Goal: Task Accomplishment & Management: Manage account settings

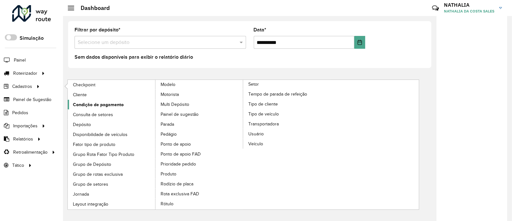
click at [80, 102] on span "Condição de pagamento" at bounding box center [98, 105] width 51 height 7
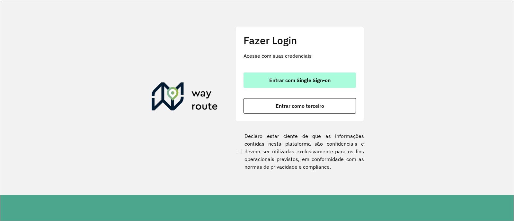
click at [248, 85] on button "Entrar com Single Sign-on" at bounding box center [300, 80] width 112 height 15
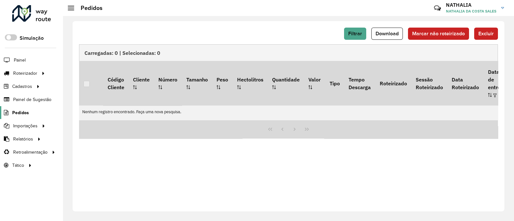
click at [27, 113] on span "Pedidos" at bounding box center [20, 113] width 17 height 7
click at [23, 110] on span "Pedidos" at bounding box center [20, 113] width 17 height 7
click at [14, 116] on span "Pedidos" at bounding box center [20, 113] width 17 height 7
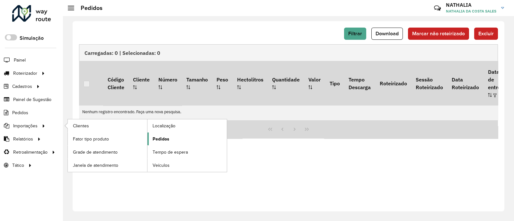
click at [167, 138] on span "Pedidos" at bounding box center [161, 139] width 17 height 7
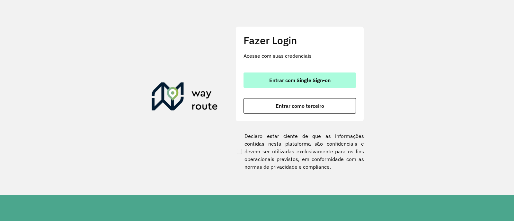
click at [305, 85] on button "Entrar com Single Sign-on" at bounding box center [300, 80] width 112 height 15
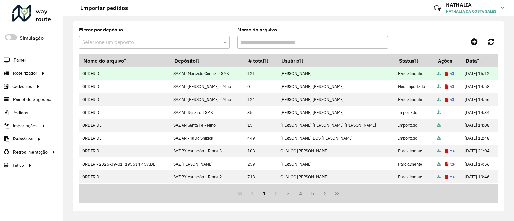
click at [445, 74] on icon at bounding box center [447, 74] width 4 height 4
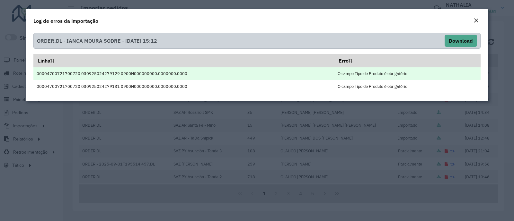
click at [369, 76] on td "O campo Tipo de Produto é obrigatório" at bounding box center [407, 73] width 146 height 13
click at [370, 73] on td "O campo Tipo de Produto é obrigatório" at bounding box center [407, 73] width 146 height 13
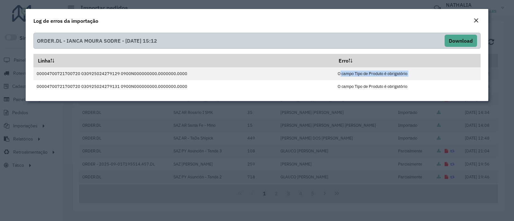
click at [473, 19] on button "Close" at bounding box center [476, 21] width 9 height 8
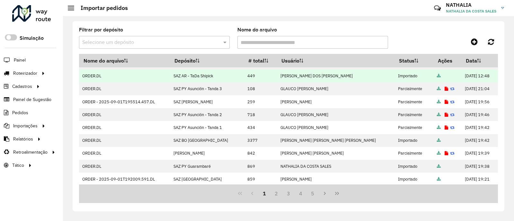
scroll to position [80, 0]
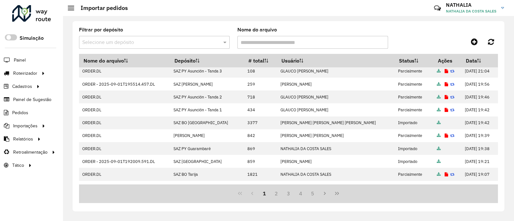
click at [177, 37] on div "Selecione um depósito" at bounding box center [154, 42] width 151 height 13
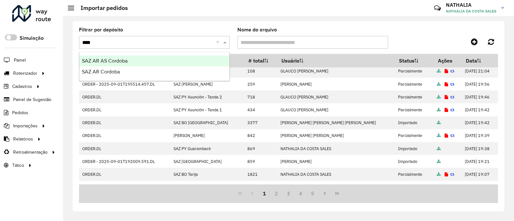
type input "*****"
click at [151, 66] on div "SAZ AR AS Cordoba" at bounding box center [154, 61] width 150 height 11
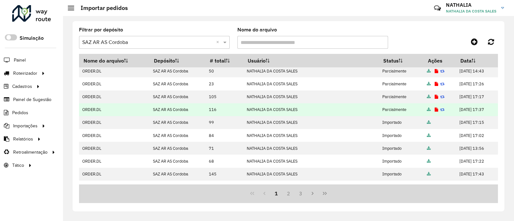
scroll to position [0, 0]
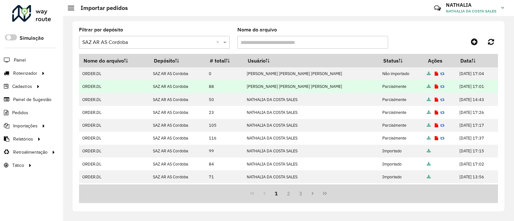
click at [435, 87] on icon at bounding box center [437, 87] width 4 height 4
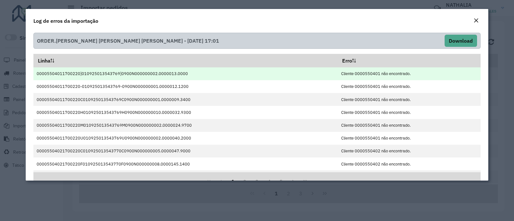
click at [359, 69] on td "Cliente 0000550401 não encontrado." at bounding box center [409, 73] width 143 height 13
click at [360, 76] on td "Cliente 0000550401 não encontrado." at bounding box center [409, 73] width 143 height 13
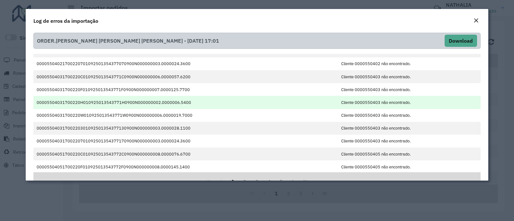
scroll to position [18, 0]
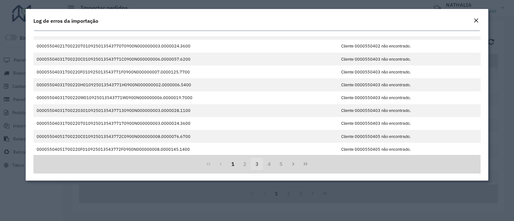
click at [259, 160] on button "3" at bounding box center [257, 164] width 12 height 12
click at [269, 163] on button "4" at bounding box center [269, 164] width 12 height 12
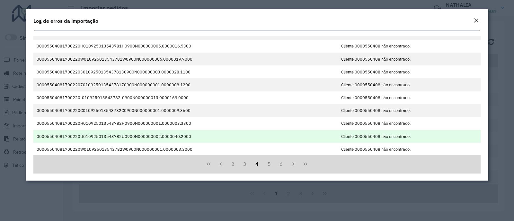
click at [360, 135] on td "Cliente 0000550408 não encontrado." at bounding box center [409, 136] width 143 height 13
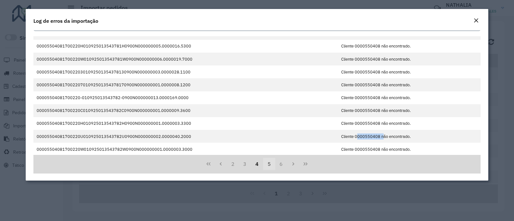
click at [272, 162] on button "5" at bounding box center [269, 164] width 12 height 12
click at [287, 161] on button "Next Page" at bounding box center [293, 164] width 12 height 12
click at [275, 167] on button "8" at bounding box center [281, 164] width 12 height 12
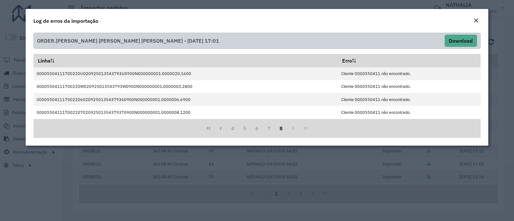
scroll to position [0, 0]
click at [476, 19] on em "Close" at bounding box center [476, 20] width 5 height 5
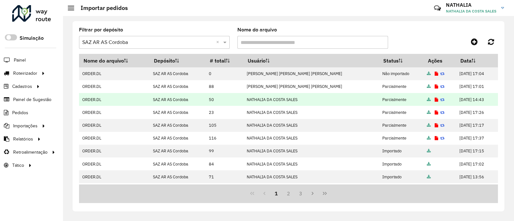
click at [435, 100] on icon at bounding box center [437, 100] width 4 height 4
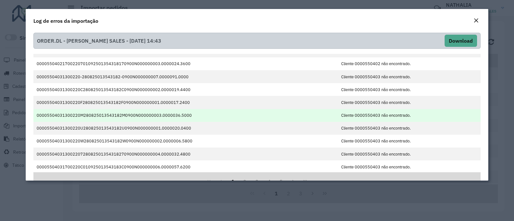
scroll to position [18, 0]
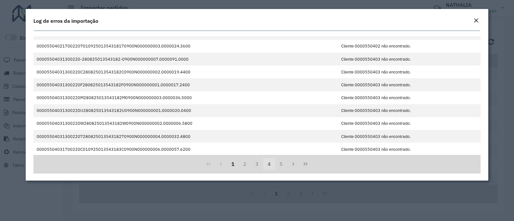
click at [270, 164] on button "4" at bounding box center [269, 164] width 12 height 12
click at [476, 22] on em "Close" at bounding box center [476, 20] width 5 height 5
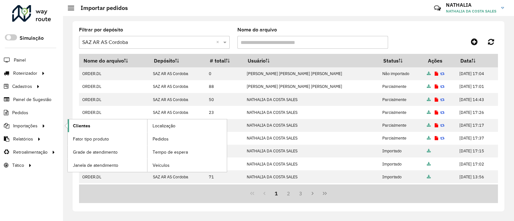
click at [82, 126] on span "Clientes" at bounding box center [81, 126] width 17 height 7
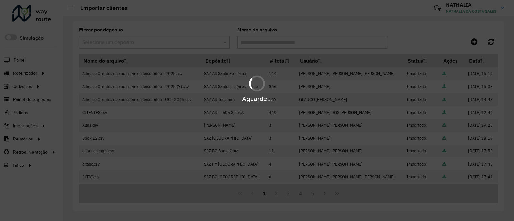
click at [109, 38] on div "Selecione um depósito" at bounding box center [154, 42] width 151 height 13
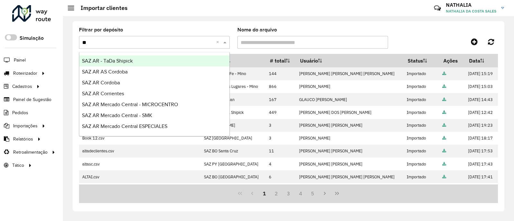
type input "***"
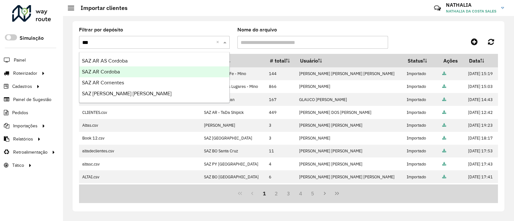
click at [107, 69] on span "SAZ AR Cordoba" at bounding box center [101, 71] width 38 height 5
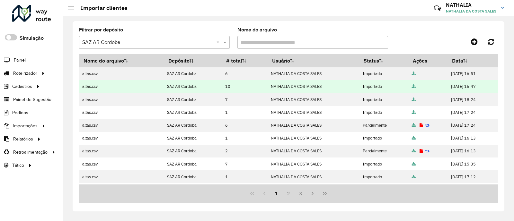
click at [412, 86] on icon at bounding box center [414, 87] width 4 height 4
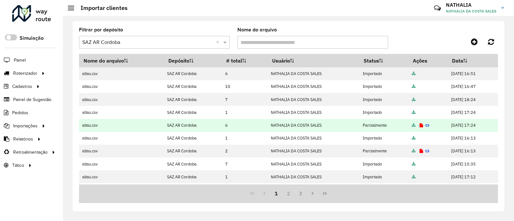
click at [411, 126] on td at bounding box center [428, 125] width 39 height 13
click at [420, 124] on icon at bounding box center [422, 126] width 4 height 4
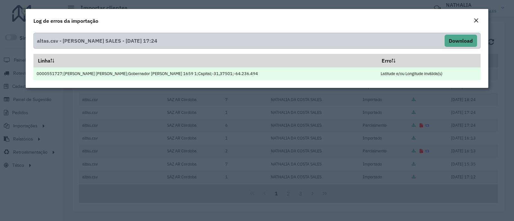
click at [380, 71] on td "Latitude e/ou Longitude inválida(s)" at bounding box center [428, 73] width 103 height 13
click at [416, 75] on td "Latitude e/ou Longitude inválida(s)" at bounding box center [428, 73] width 103 height 13
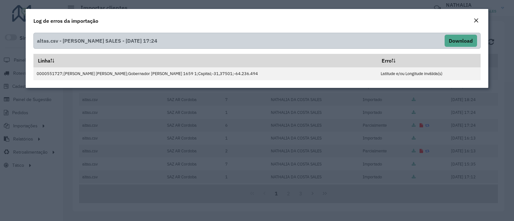
click at [474, 18] on em "Close" at bounding box center [476, 20] width 5 height 5
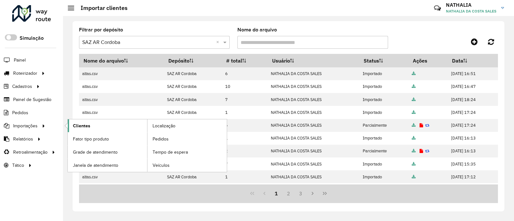
click at [84, 127] on span "Clientes" at bounding box center [81, 126] width 17 height 7
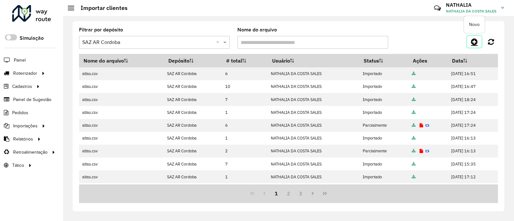
click at [471, 44] on icon at bounding box center [474, 42] width 7 height 8
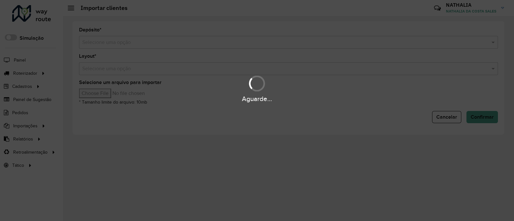
click at [345, 42] on div "Aguarde..." at bounding box center [257, 110] width 514 height 221
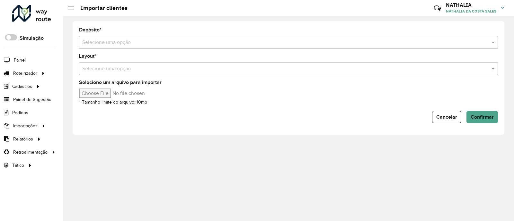
click at [345, 42] on input "text" at bounding box center [282, 43] width 400 height 8
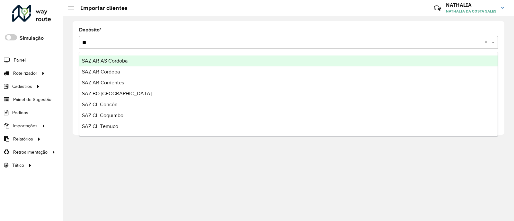
type input "***"
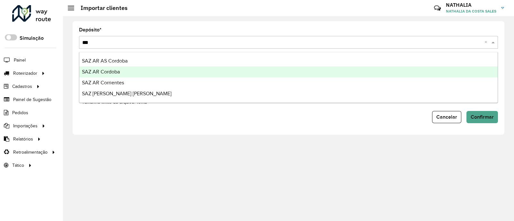
click at [317, 75] on div "SAZ AR Cordoba" at bounding box center [288, 72] width 418 height 11
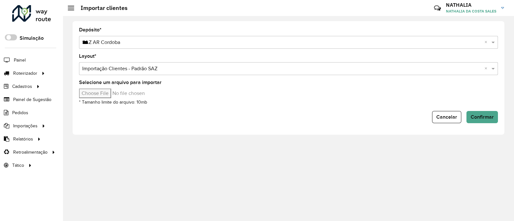
click at [100, 95] on input "Selecione um arquivo para importar" at bounding box center [133, 94] width 109 height 10
type input "**********"
click at [481, 121] on button "Confirmar" at bounding box center [482, 117] width 31 height 12
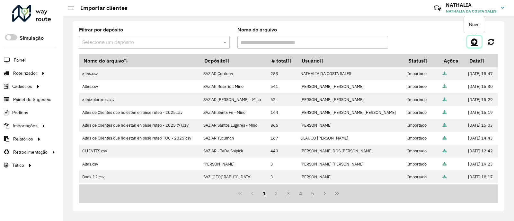
click at [473, 42] on icon at bounding box center [474, 42] width 7 height 8
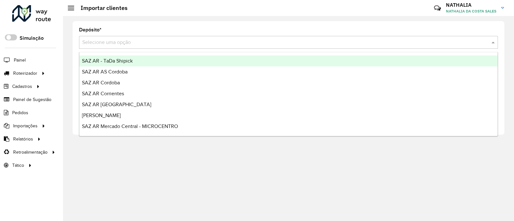
click at [204, 41] on input "text" at bounding box center [282, 43] width 400 height 8
type input "***"
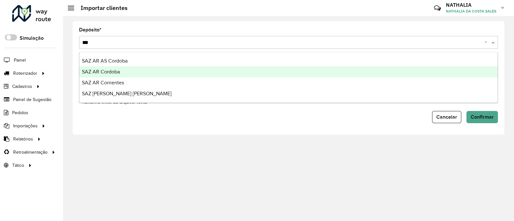
click at [172, 73] on div "SAZ AR Cordoba" at bounding box center [288, 72] width 418 height 11
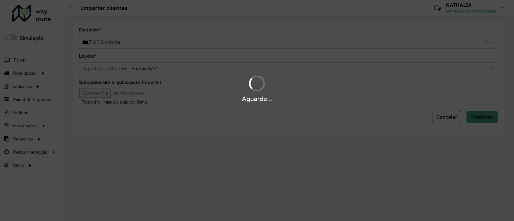
click at [103, 98] on div "Selecione um arquivo para importar * Tamanho limite do arquivo: 10mb" at bounding box center [288, 93] width 419 height 26
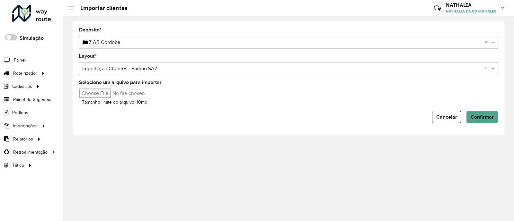
click at [106, 96] on input "Selecione um arquivo para importar" at bounding box center [133, 94] width 109 height 10
type input "**********"
click at [479, 115] on span "Confirmar" at bounding box center [482, 116] width 23 height 5
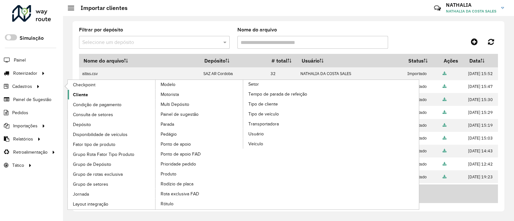
click at [84, 92] on span "Cliente" at bounding box center [80, 95] width 15 height 7
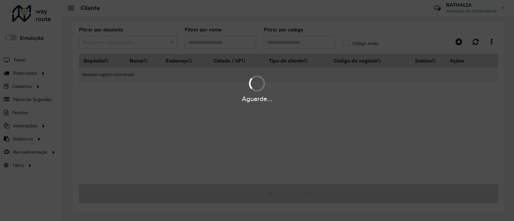
click at [281, 45] on div "Aguarde..." at bounding box center [257, 110] width 514 height 221
click at [282, 44] on div "Aguarde..." at bounding box center [257, 110] width 514 height 221
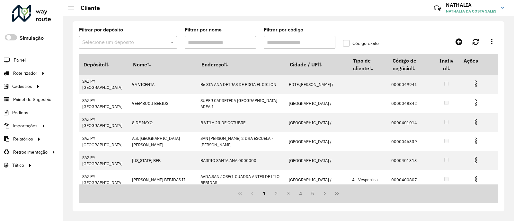
click at [284, 40] on input "Filtrar por código" at bounding box center [300, 42] width 72 height 13
paste input "**********"
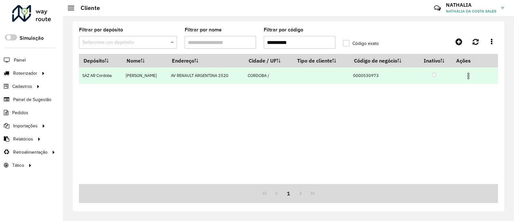
type input "**********"
click at [469, 79] on img at bounding box center [469, 76] width 8 height 8
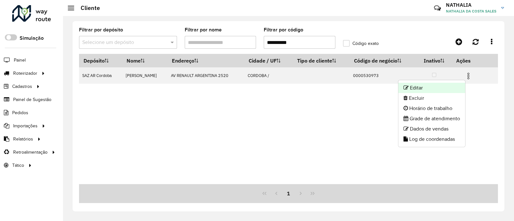
click at [453, 86] on li "Editar" at bounding box center [432, 88] width 67 height 10
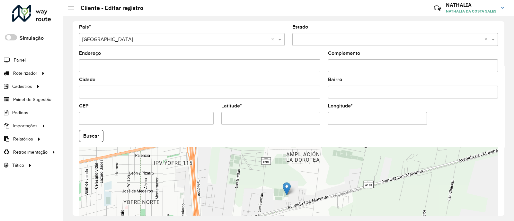
scroll to position [201, 0]
click at [288, 123] on input "Latitude *" at bounding box center [270, 118] width 99 height 13
paste input "***"
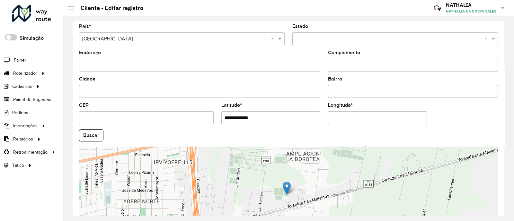
type input "**********"
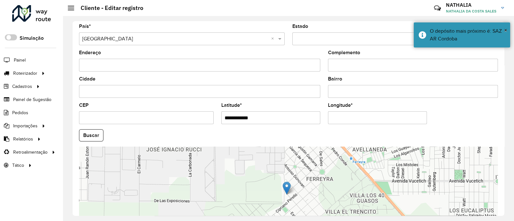
click at [364, 115] on input "Longitude *" at bounding box center [377, 118] width 99 height 13
paste input "**"
type input "**********"
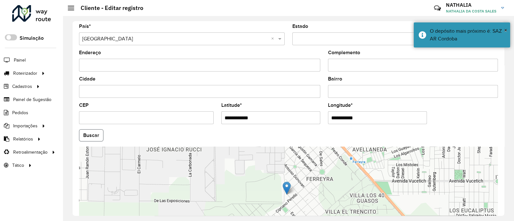
click at [100, 139] on hb-app "Aguarde... Pop-up bloqueado! Seu navegador bloqueou automáticamente a abertura …" at bounding box center [257, 110] width 514 height 221
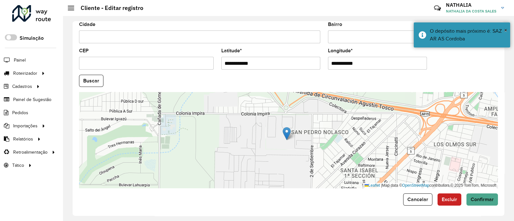
scroll to position [257, 0]
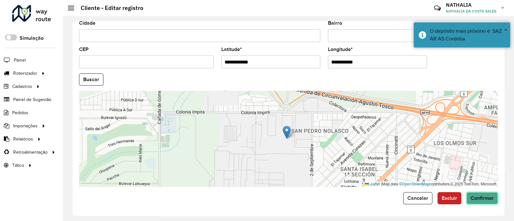
click at [481, 199] on span "Confirmar" at bounding box center [482, 198] width 23 height 5
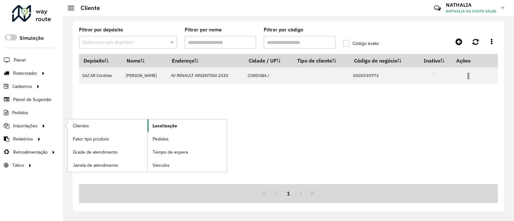
click at [176, 123] on span "Localização" at bounding box center [165, 126] width 24 height 7
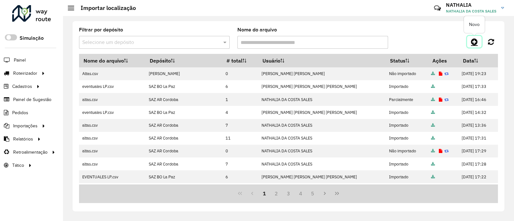
click at [473, 41] on icon at bounding box center [474, 42] width 7 height 8
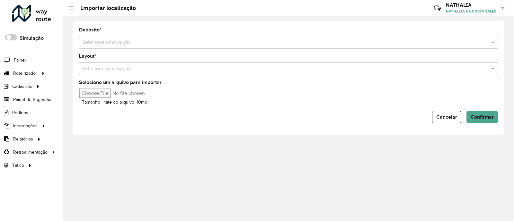
click at [364, 44] on input "text" at bounding box center [282, 43] width 400 height 8
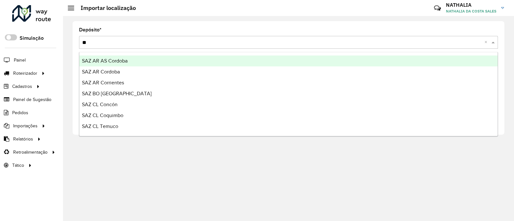
type input "***"
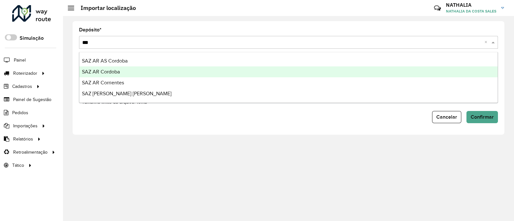
click at [195, 68] on div "SAZ AR Cordoba" at bounding box center [288, 72] width 418 height 11
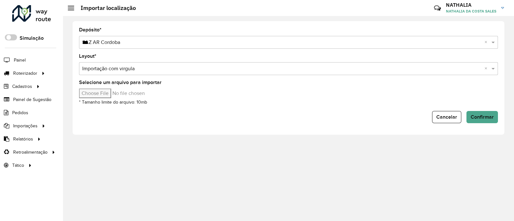
click at [110, 94] on input "Selecione um arquivo para importar" at bounding box center [133, 94] width 109 height 10
type input "**********"
click at [491, 117] on span "Confirmar" at bounding box center [482, 116] width 23 height 5
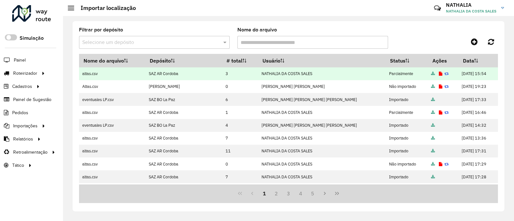
click at [428, 73] on td at bounding box center [443, 73] width 31 height 13
click at [439, 73] on icon at bounding box center [441, 74] width 4 height 4
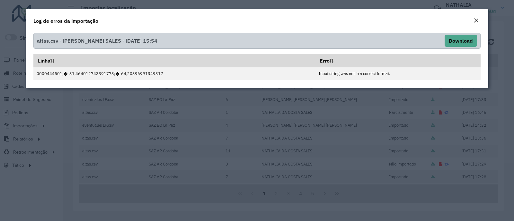
click at [322, 168] on modal-container "Log de erros da importação altas.csv - NATHALIA DA COSTA SALES - 02/09/2025 15:…" at bounding box center [257, 110] width 514 height 221
click at [481, 22] on div "Log de erros da importação" at bounding box center [257, 19] width 463 height 21
click at [478, 20] on em "Close" at bounding box center [476, 20] width 5 height 5
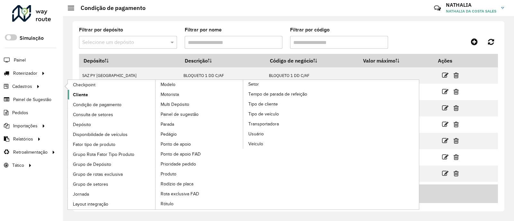
click at [92, 95] on link "Cliente" at bounding box center [112, 95] width 88 height 10
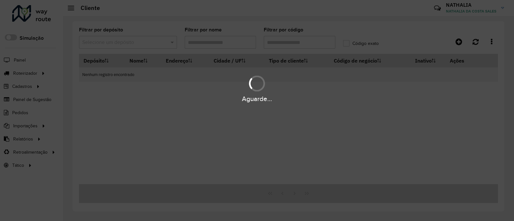
click at [297, 42] on div "Aguarde..." at bounding box center [257, 110] width 514 height 221
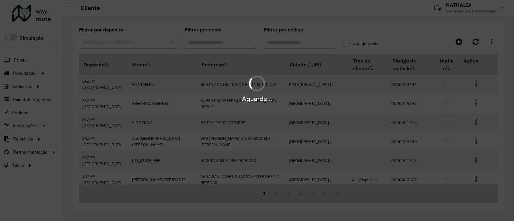
click at [297, 42] on div "Aguarde..." at bounding box center [257, 110] width 514 height 221
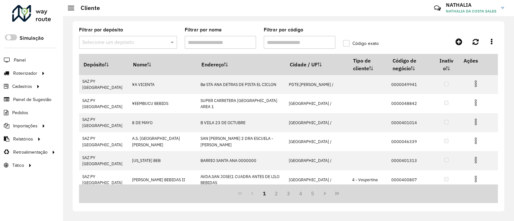
click at [279, 44] on input "Filtrar por código" at bounding box center [300, 42] width 72 height 13
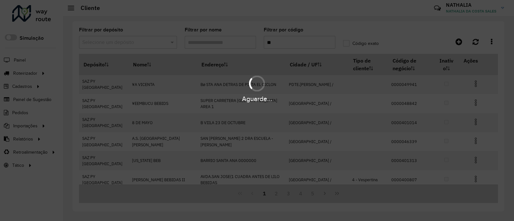
type input "**"
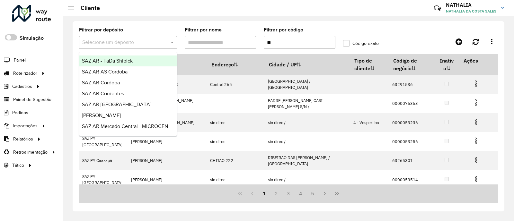
click at [106, 46] on input "text" at bounding box center [121, 43] width 79 height 8
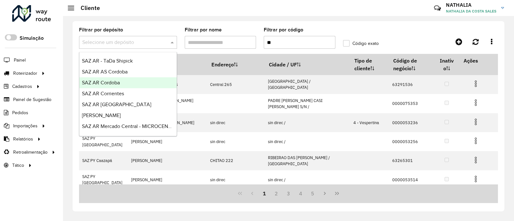
click at [107, 81] on span "SAZ AR Cordoba" at bounding box center [101, 82] width 38 height 5
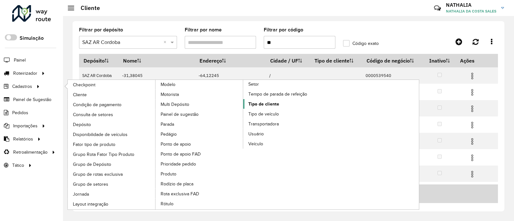
click at [268, 101] on span "Tipo de cliente" at bounding box center [263, 104] width 31 height 7
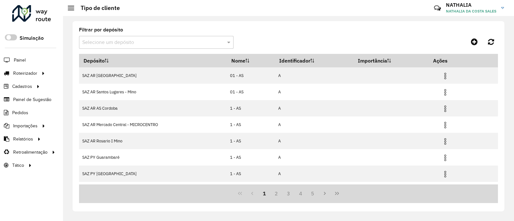
click at [202, 49] on formly-field "Filtrar por depósito Selecione um depósito" at bounding box center [156, 41] width 155 height 26
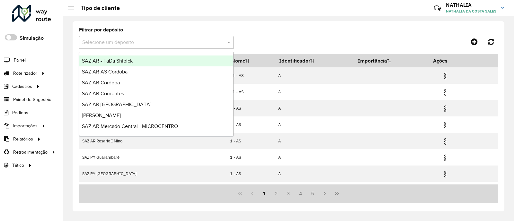
click at [202, 46] on input "text" at bounding box center [149, 43] width 135 height 8
type input "***"
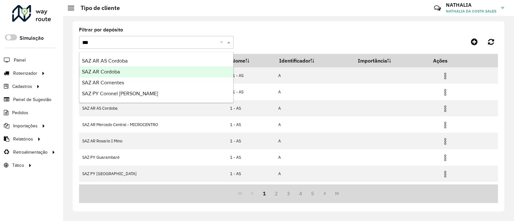
click at [188, 67] on div "SAZ AR Cordoba" at bounding box center [156, 72] width 154 height 11
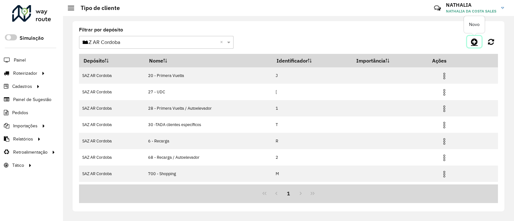
click at [473, 36] on link at bounding box center [474, 42] width 14 height 12
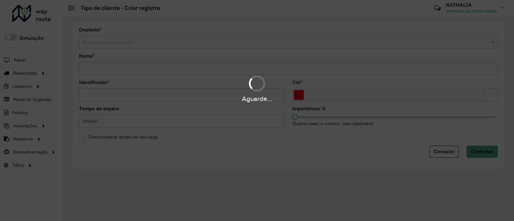
click at [338, 42] on div "Aguarde..." at bounding box center [257, 110] width 514 height 221
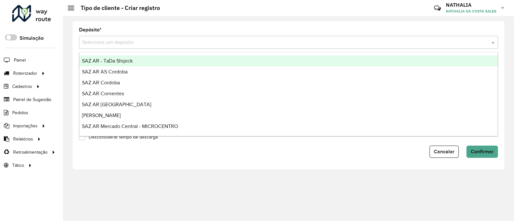
click at [338, 42] on input "text" at bounding box center [282, 43] width 400 height 8
type input "***"
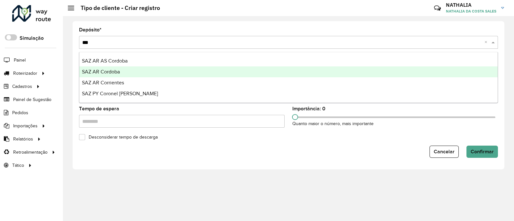
click at [207, 73] on div "SAZ AR Cordoba" at bounding box center [288, 72] width 418 height 11
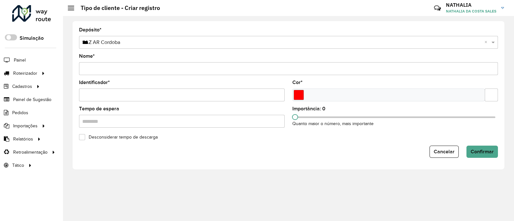
click at [119, 71] on input "Nome *" at bounding box center [288, 68] width 419 height 13
type input "**********"
click at [140, 93] on input "Identificador *" at bounding box center [182, 95] width 206 height 13
type input "*"
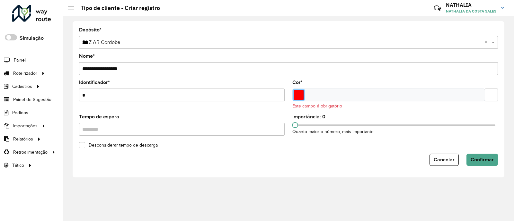
click at [297, 95] on input "Select a color" at bounding box center [299, 95] width 10 height 10
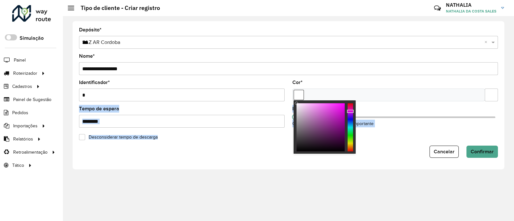
drag, startPoint x: 304, startPoint y: 108, endPoint x: 296, endPoint y: 98, distance: 12.3
click at [296, 98] on body "Aguarde... Pop-up bloqueado! Seu navegador bloqueou automáticamente a abertura …" at bounding box center [257, 110] width 514 height 221
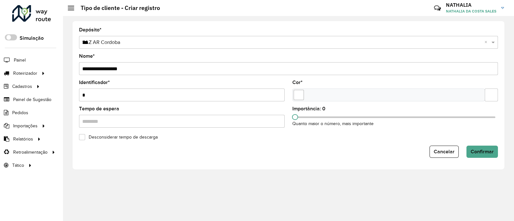
click at [397, 153] on div "Cancelar Confirmar" at bounding box center [288, 152] width 419 height 12
click at [490, 154] on span "Confirmar" at bounding box center [482, 151] width 23 height 5
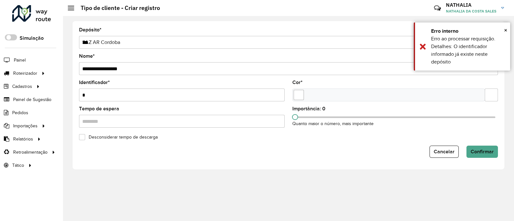
click at [222, 97] on input "*" at bounding box center [182, 95] width 206 height 13
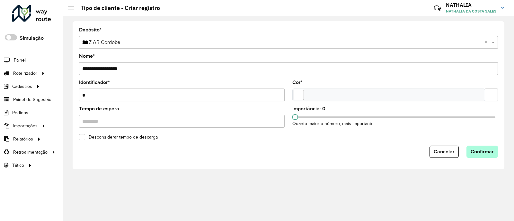
type input "*"
click at [495, 151] on button "Confirmar" at bounding box center [482, 152] width 31 height 12
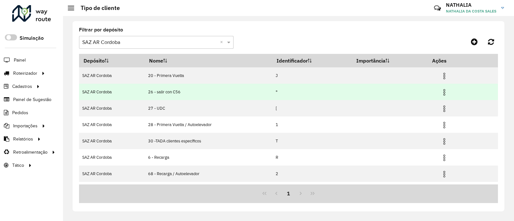
click at [444, 94] on img at bounding box center [445, 93] width 8 height 8
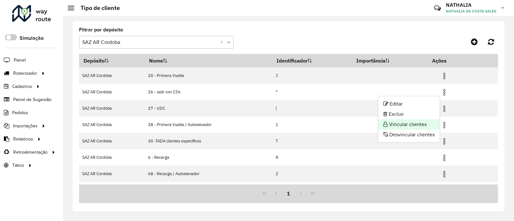
click at [424, 122] on li "Vincular clientes" at bounding box center [409, 125] width 62 height 10
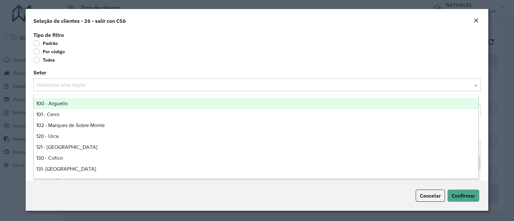
click at [75, 85] on input "text" at bounding box center [251, 85] width 428 height 8
click at [63, 54] on label "Por código" at bounding box center [48, 52] width 31 height 6
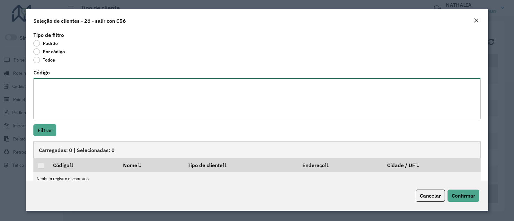
click at [56, 84] on textarea "Código" at bounding box center [256, 98] width 447 height 41
paste textarea "**********"
type textarea "**********"
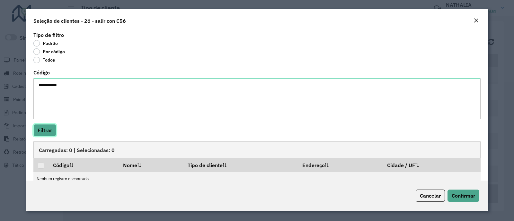
click at [39, 131] on button "Filtrar" at bounding box center [44, 130] width 23 height 12
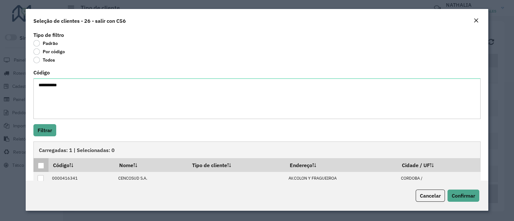
click at [41, 167] on div at bounding box center [41, 166] width 6 height 6
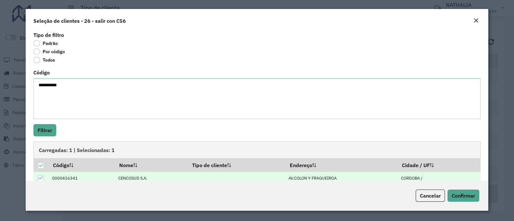
scroll to position [12, 0]
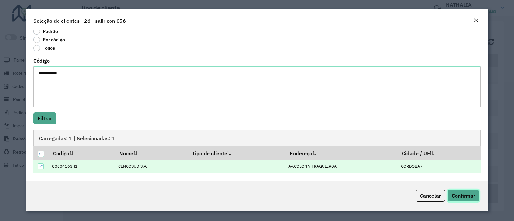
click at [460, 197] on span "Confirmar" at bounding box center [463, 196] width 23 height 6
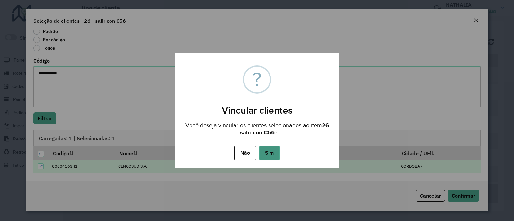
click at [273, 153] on button "Sim" at bounding box center [269, 153] width 21 height 15
